Goal: Task Accomplishment & Management: Check status

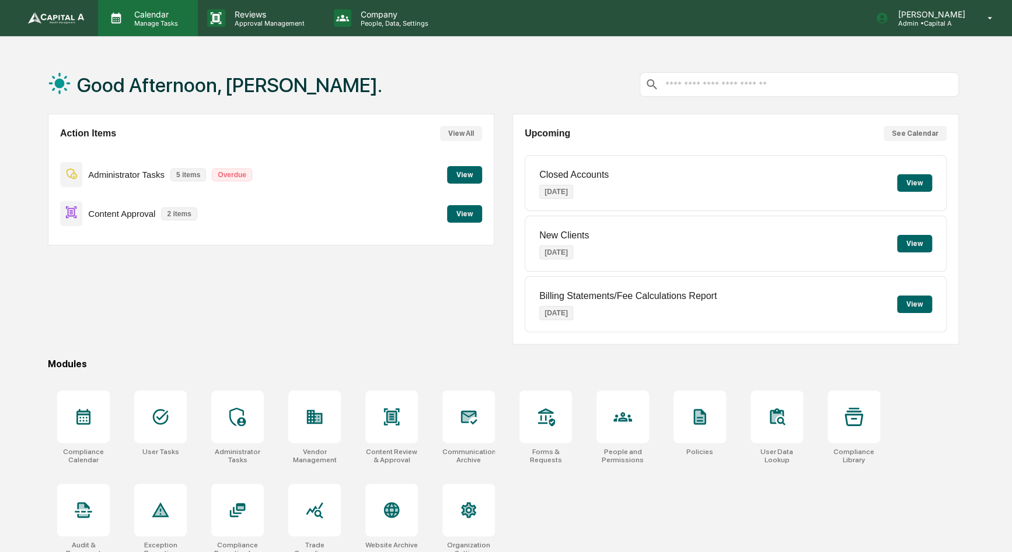
click at [170, 26] on p "Manage Tasks" at bounding box center [154, 23] width 59 height 8
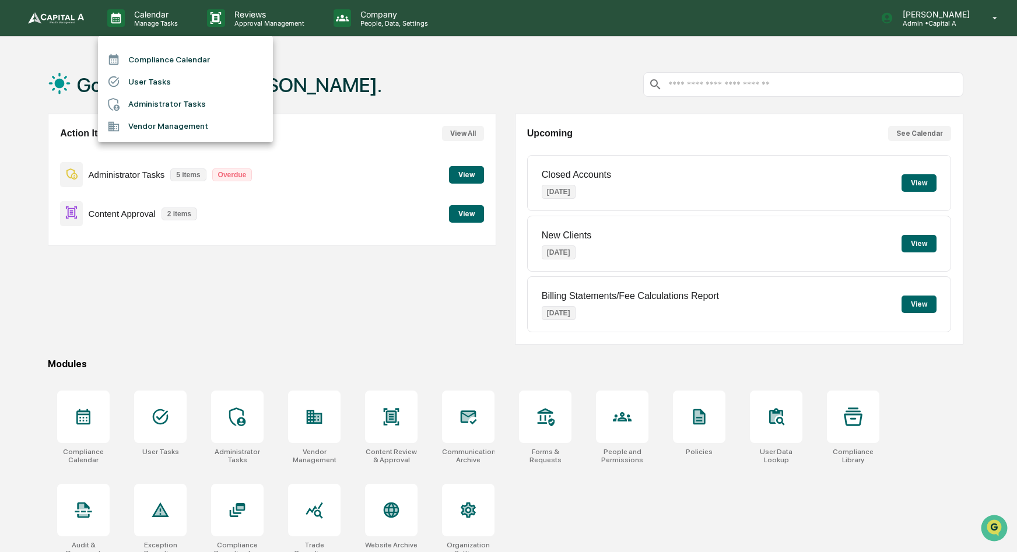
click at [173, 67] on li "Compliance Calendar" at bounding box center [185, 59] width 175 height 22
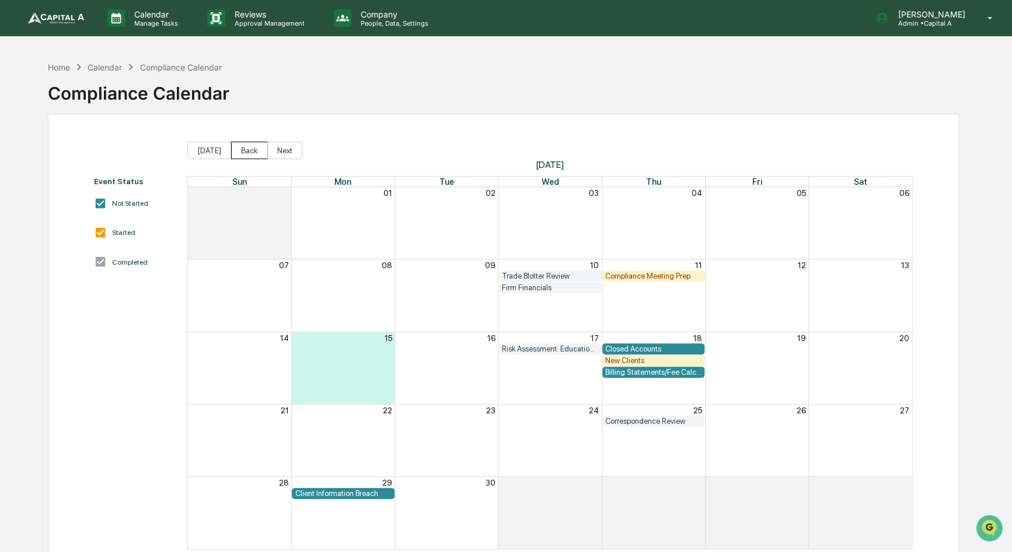
click at [246, 153] on button "Back" at bounding box center [249, 151] width 37 height 18
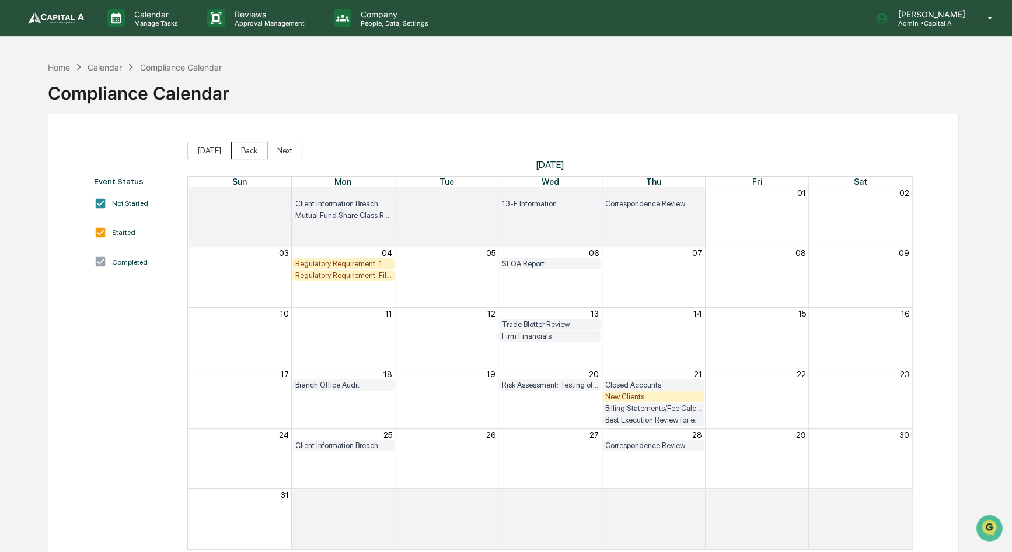
click at [246, 153] on button "Back" at bounding box center [249, 151] width 37 height 18
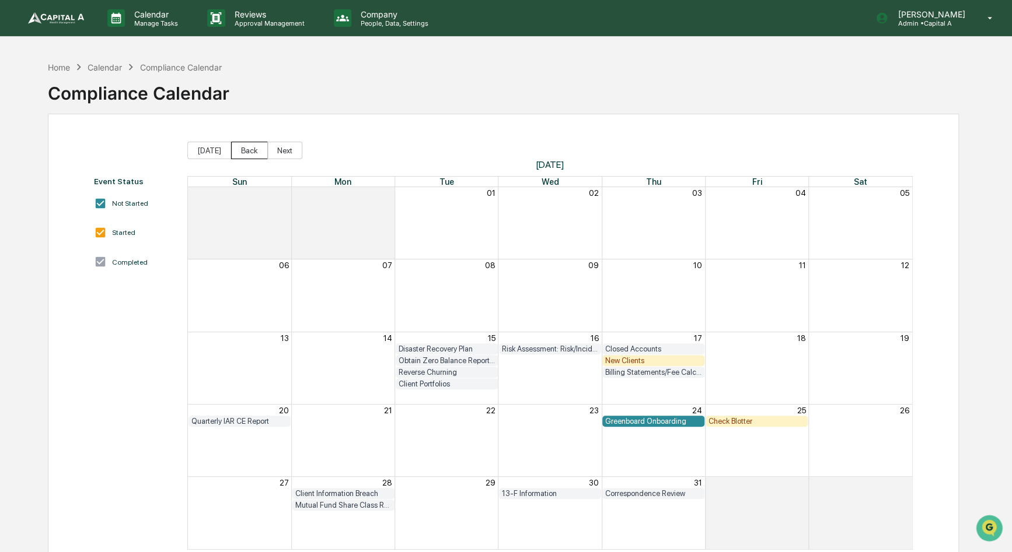
click at [244, 155] on button "Back" at bounding box center [249, 151] width 37 height 18
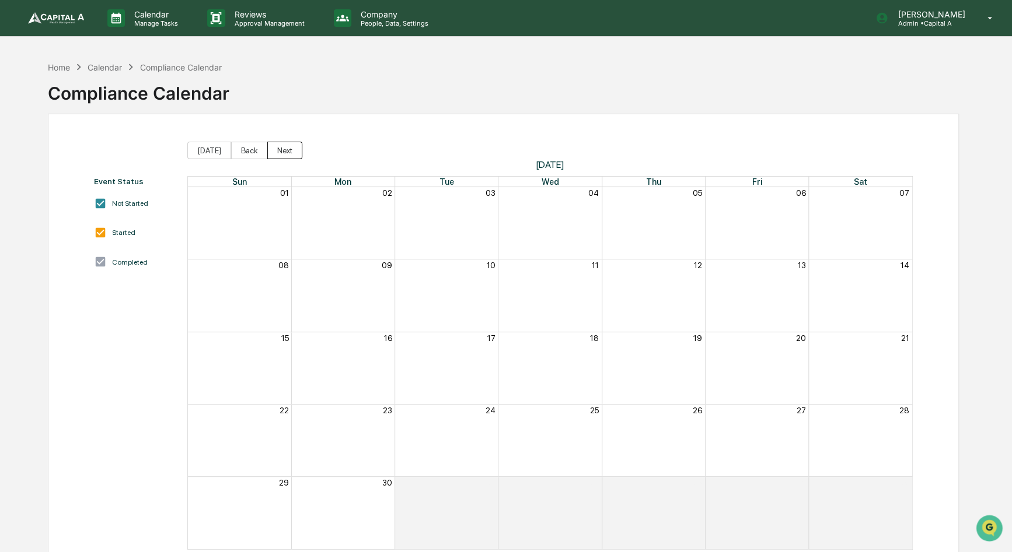
click at [277, 156] on button "Next" at bounding box center [284, 151] width 35 height 18
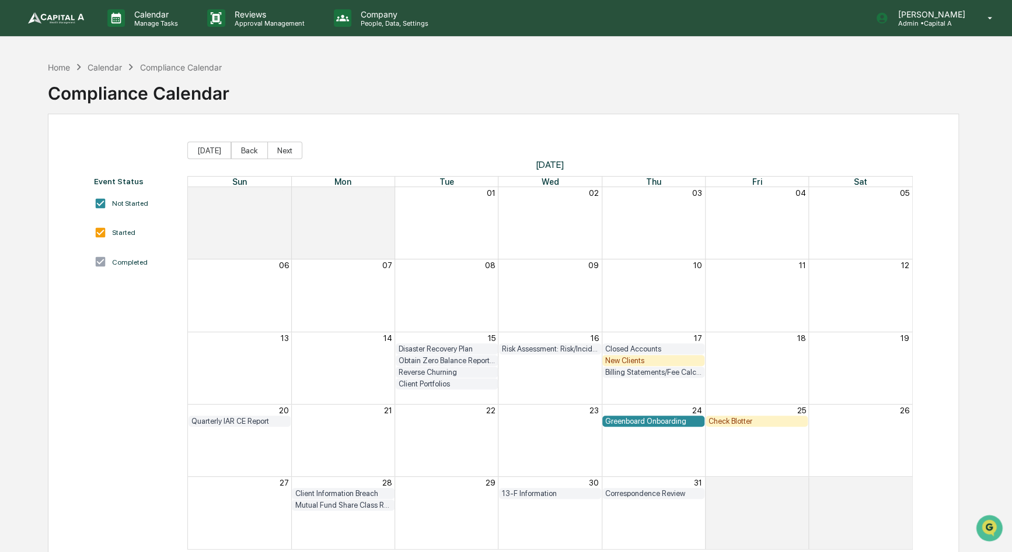
click at [427, 376] on div "Reverse Churning" at bounding box center [446, 372] width 96 height 9
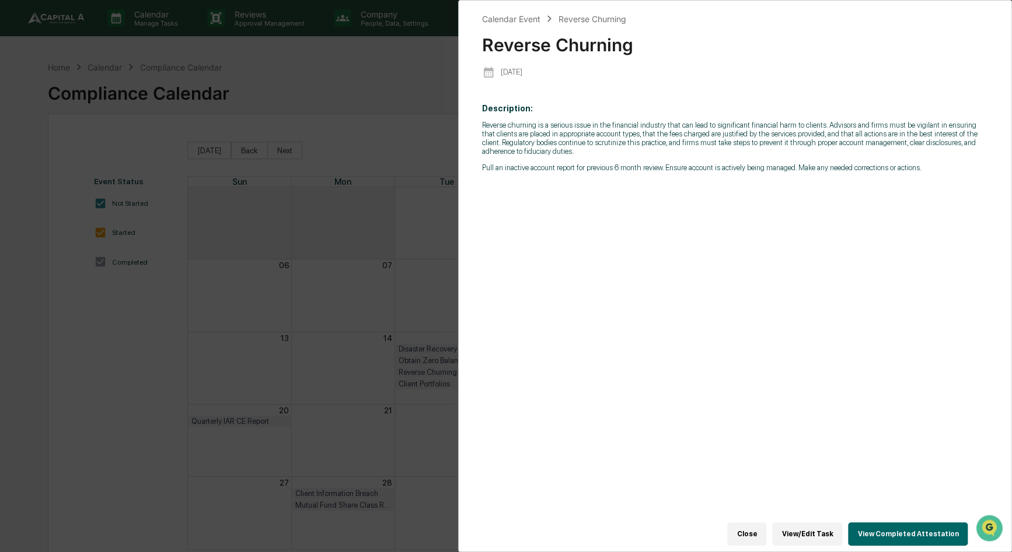
click at [369, 244] on div "Calendar Event Reverse Churning Reverse Churning [DATE] Description: Reverse ch…" at bounding box center [506, 276] width 1012 height 552
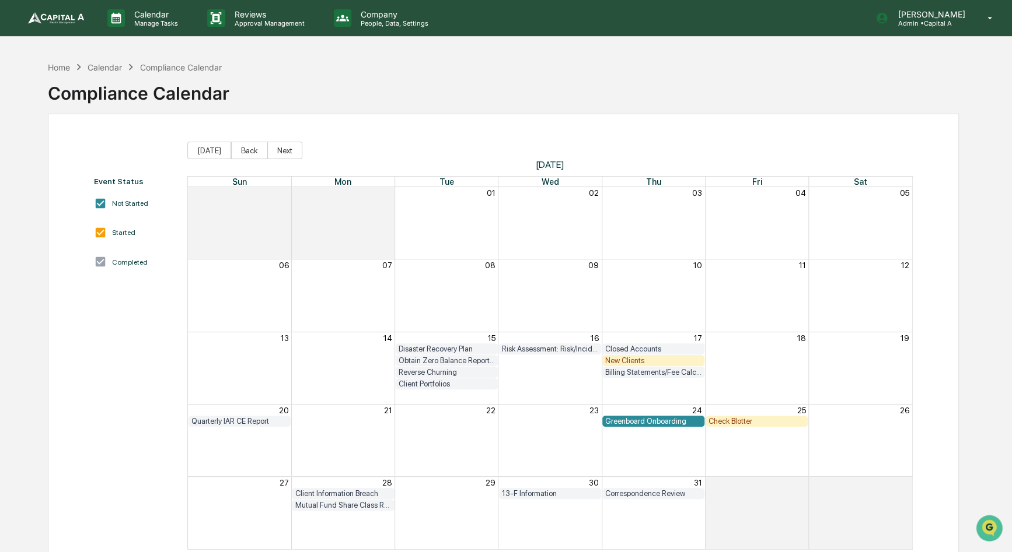
click at [418, 383] on div "Client Portfolios" at bounding box center [446, 384] width 96 height 9
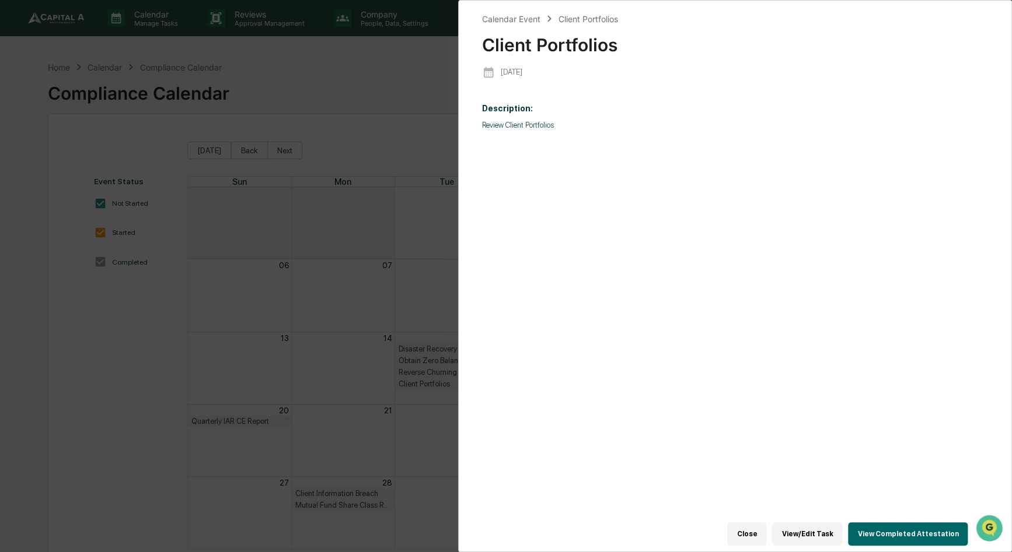
click at [862, 537] on button "View Completed Attestation" at bounding box center [908, 534] width 120 height 23
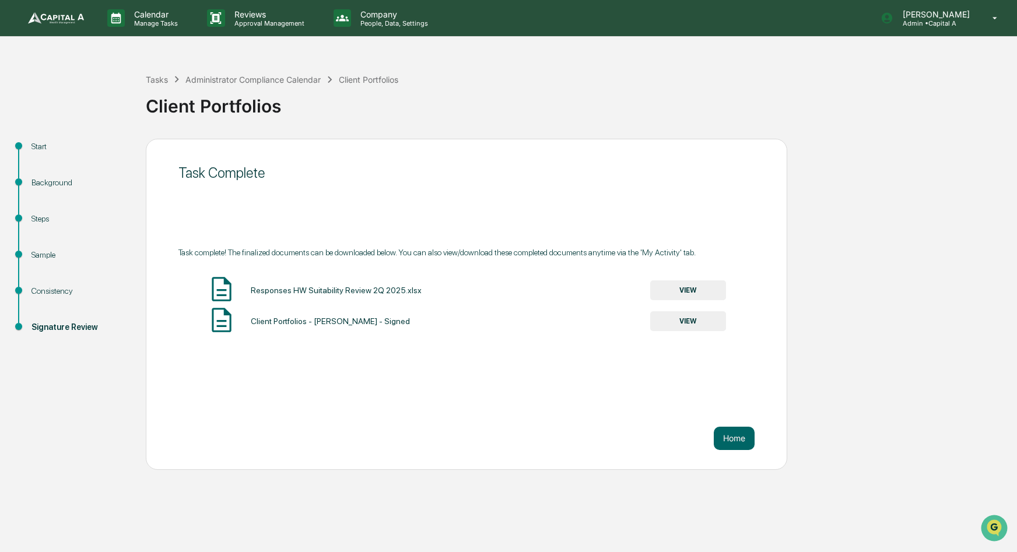
click at [671, 293] on button "VIEW" at bounding box center [688, 291] width 76 height 20
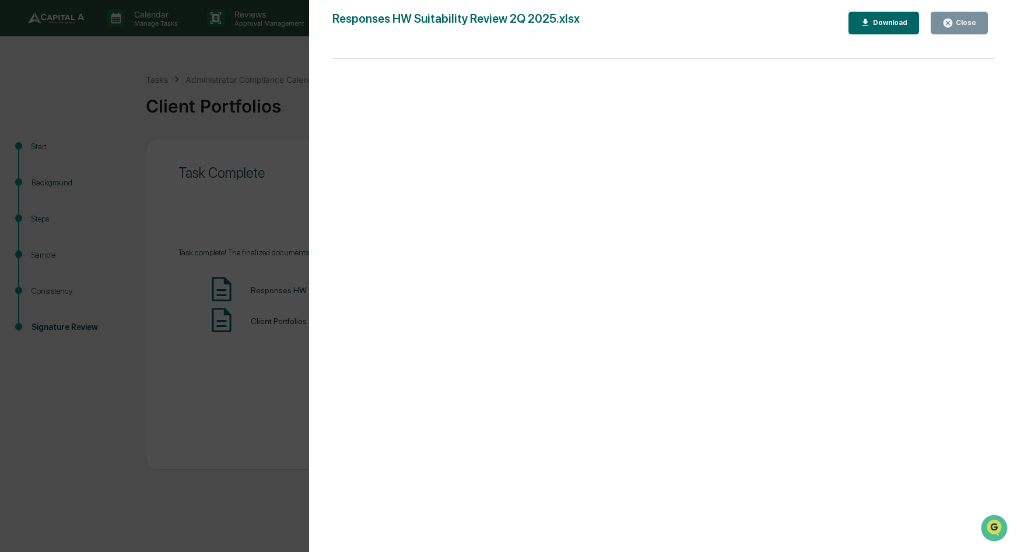
click at [282, 71] on div "Version History [DATE] 11:15 PM [PERSON_NAME] Responses HW Suitability Review 2…" at bounding box center [508, 276] width 1017 height 552
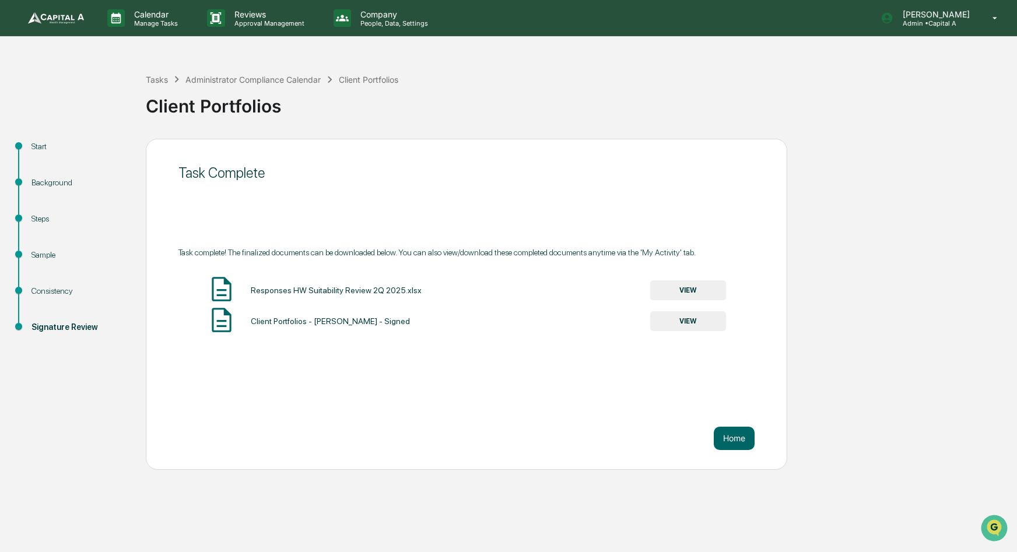
click at [672, 316] on button "VIEW" at bounding box center [688, 322] width 76 height 20
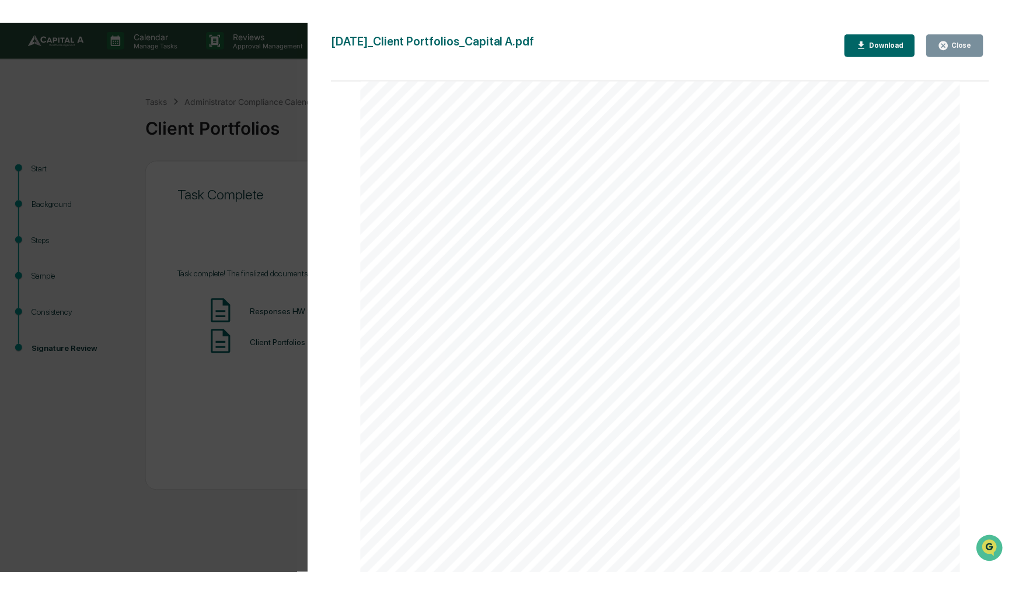
scroll to position [58, 0]
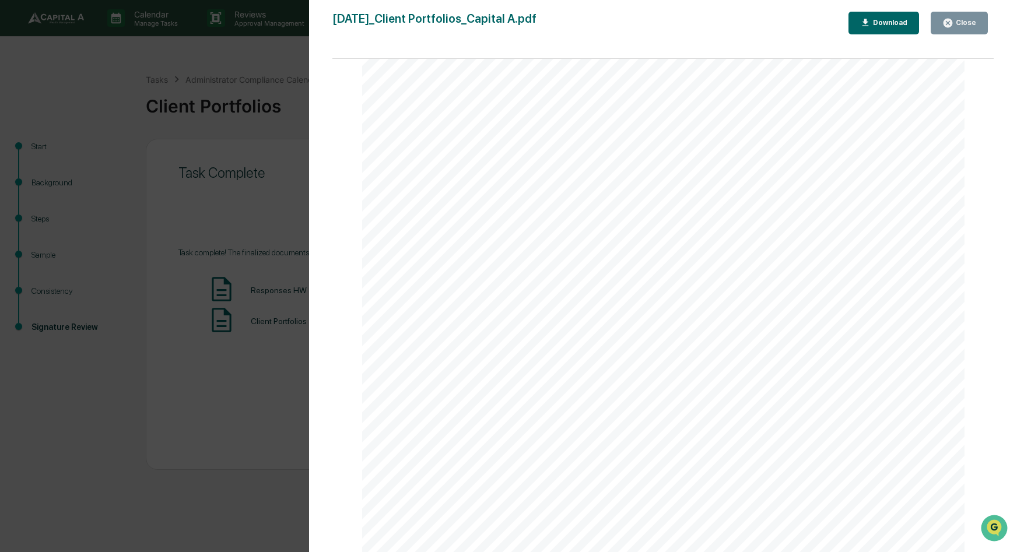
click at [280, 148] on div "Version History [DATE] 11:16 PM [PERSON_NAME] [DATE]_Client Portfolios_Capital …" at bounding box center [508, 276] width 1017 height 552
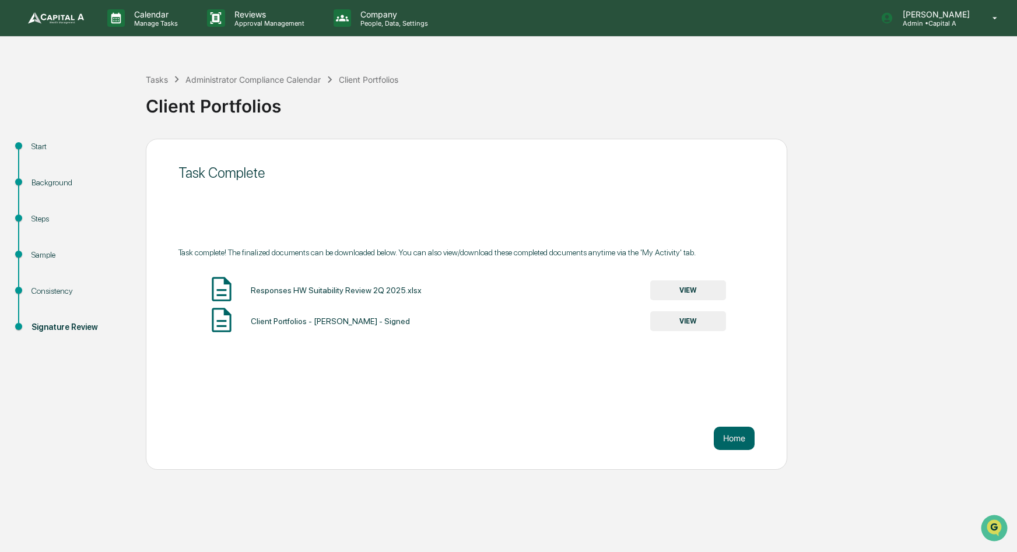
drag, startPoint x: 595, startPoint y: 187, endPoint x: 537, endPoint y: 189, distance: 57.8
click at [537, 189] on div "Task Complete Task complete! The finalized documents can be downloaded below. Y…" at bounding box center [467, 304] width 642 height 331
click at [666, 289] on button "VIEW" at bounding box center [688, 291] width 76 height 20
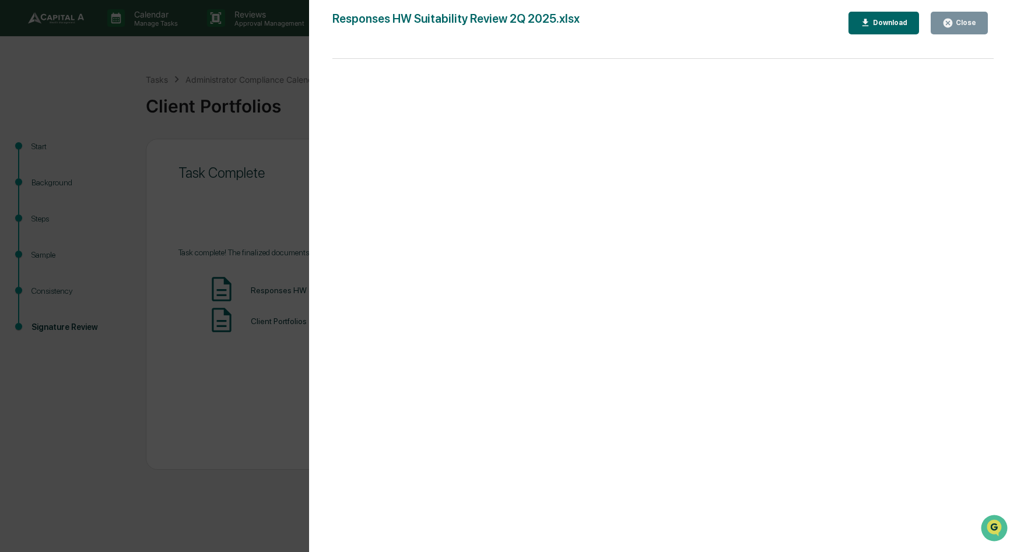
drag, startPoint x: 251, startPoint y: 67, endPoint x: 229, endPoint y: 58, distance: 24.4
click at [229, 58] on div "Version History [DATE] 11:15 PM [PERSON_NAME] Responses HW Suitability Review 2…" at bounding box center [508, 276] width 1017 height 552
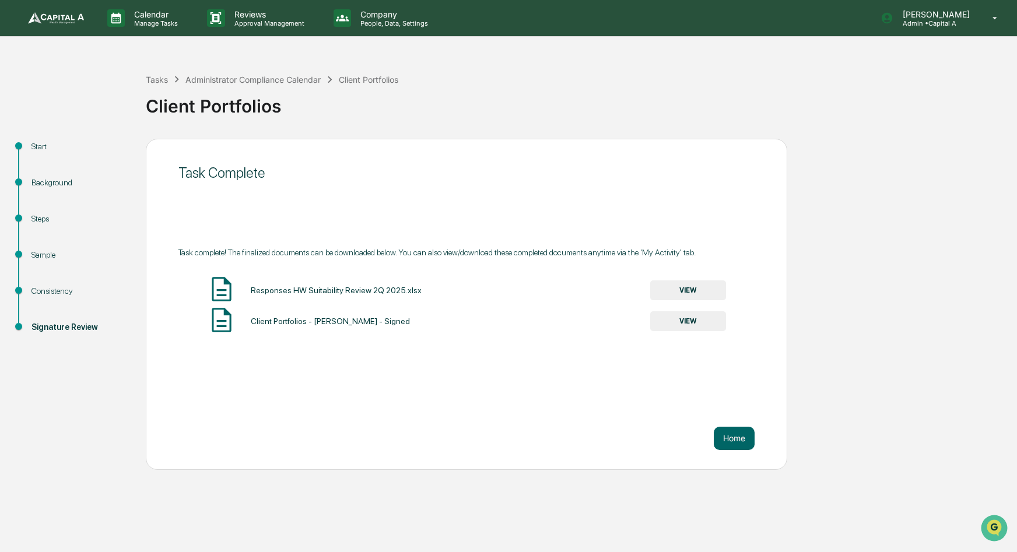
click at [692, 293] on button "VIEW" at bounding box center [688, 291] width 76 height 20
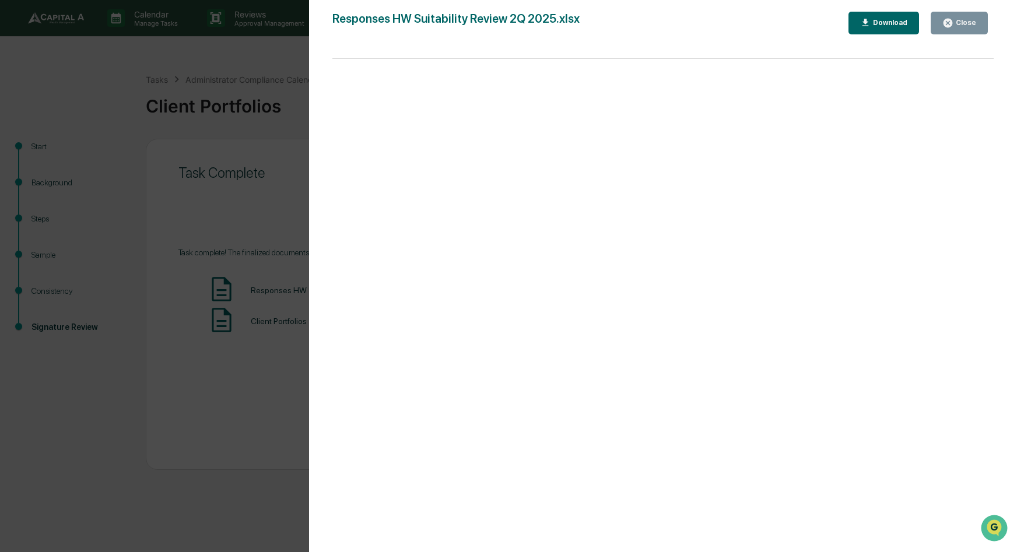
click at [232, 153] on div "Version History [DATE] 11:15 PM [PERSON_NAME] Responses HW Suitability Review 2…" at bounding box center [508, 276] width 1017 height 552
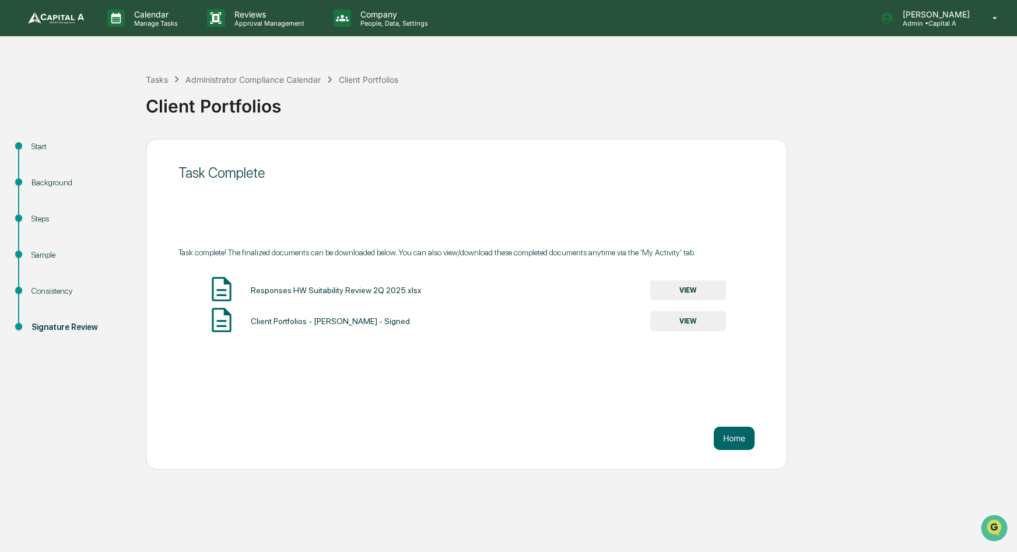
click at [64, 27] on link at bounding box center [63, 18] width 70 height 36
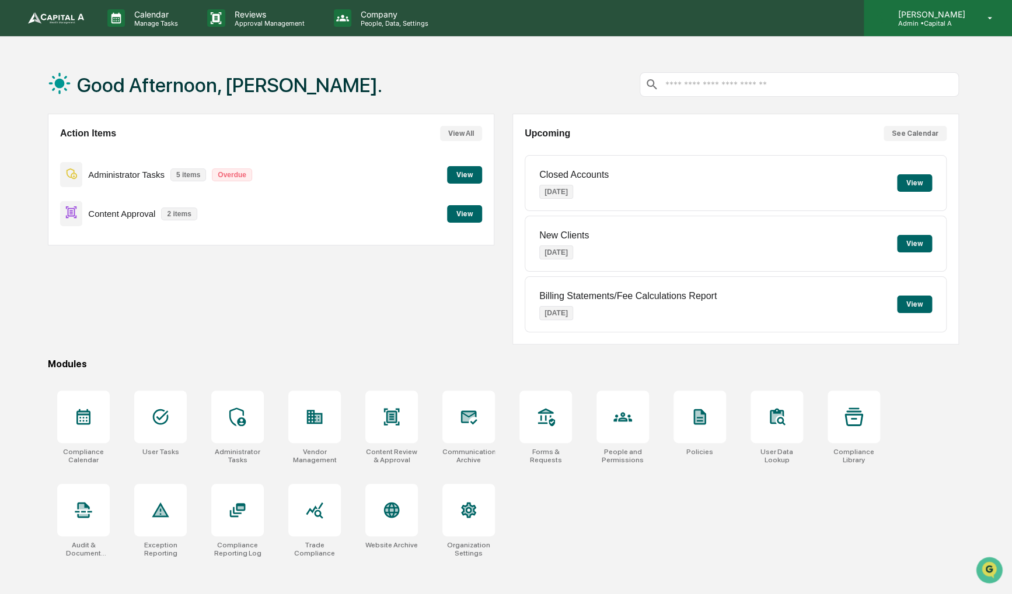
click at [958, 9] on div "[PERSON_NAME] Admin • Capital A" at bounding box center [937, 18] width 148 height 36
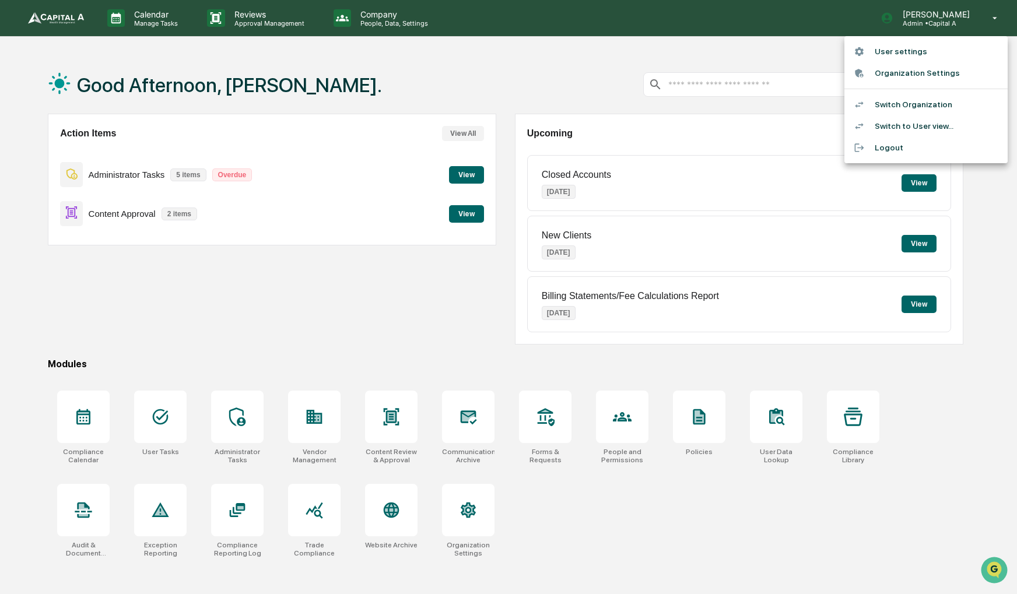
click at [900, 104] on li "Switch Organization" at bounding box center [926, 105] width 163 height 22
